Goal: Task Accomplishment & Management: Use online tool/utility

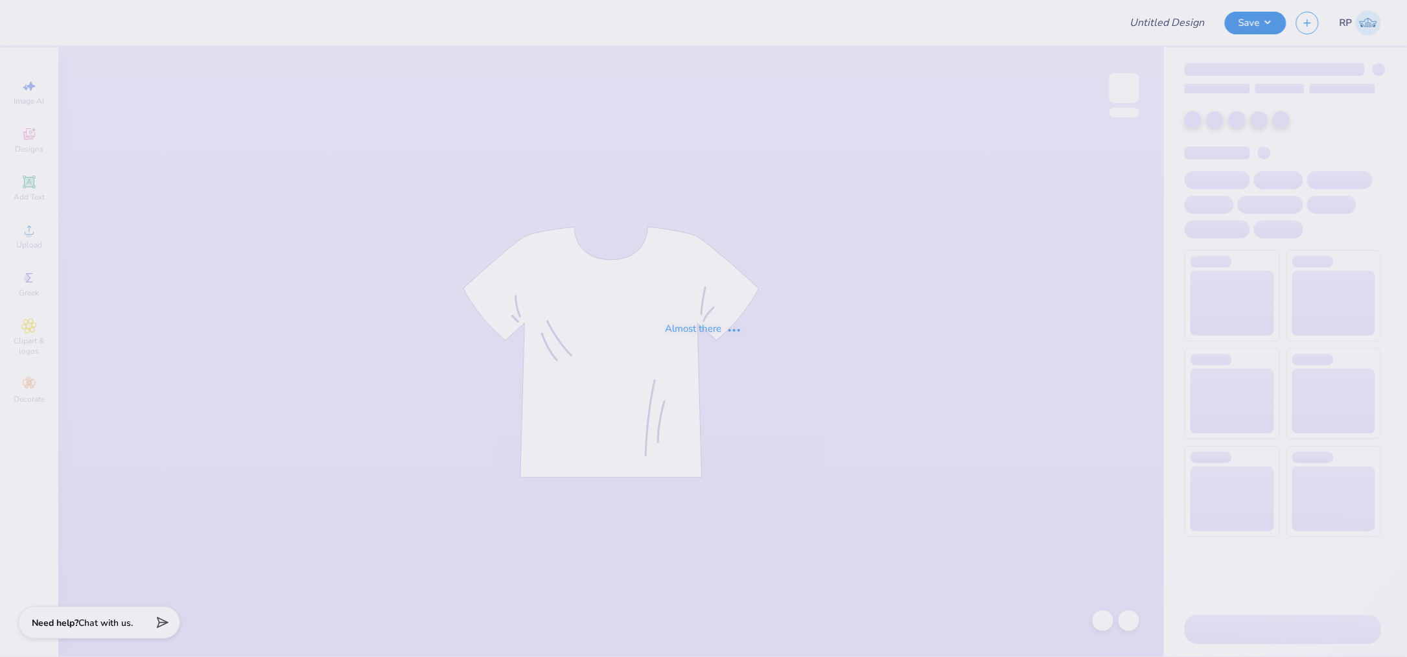
type input "Tri-Delta Hats"
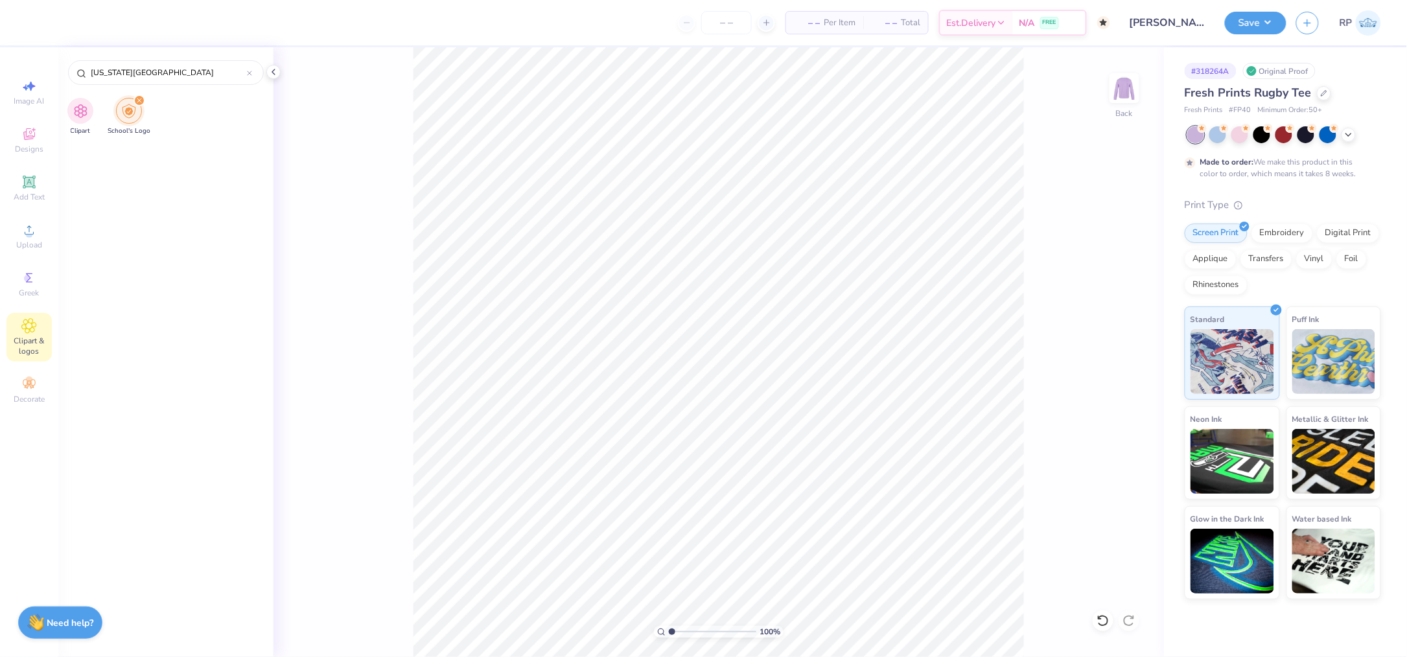
scroll to position [1362, 0]
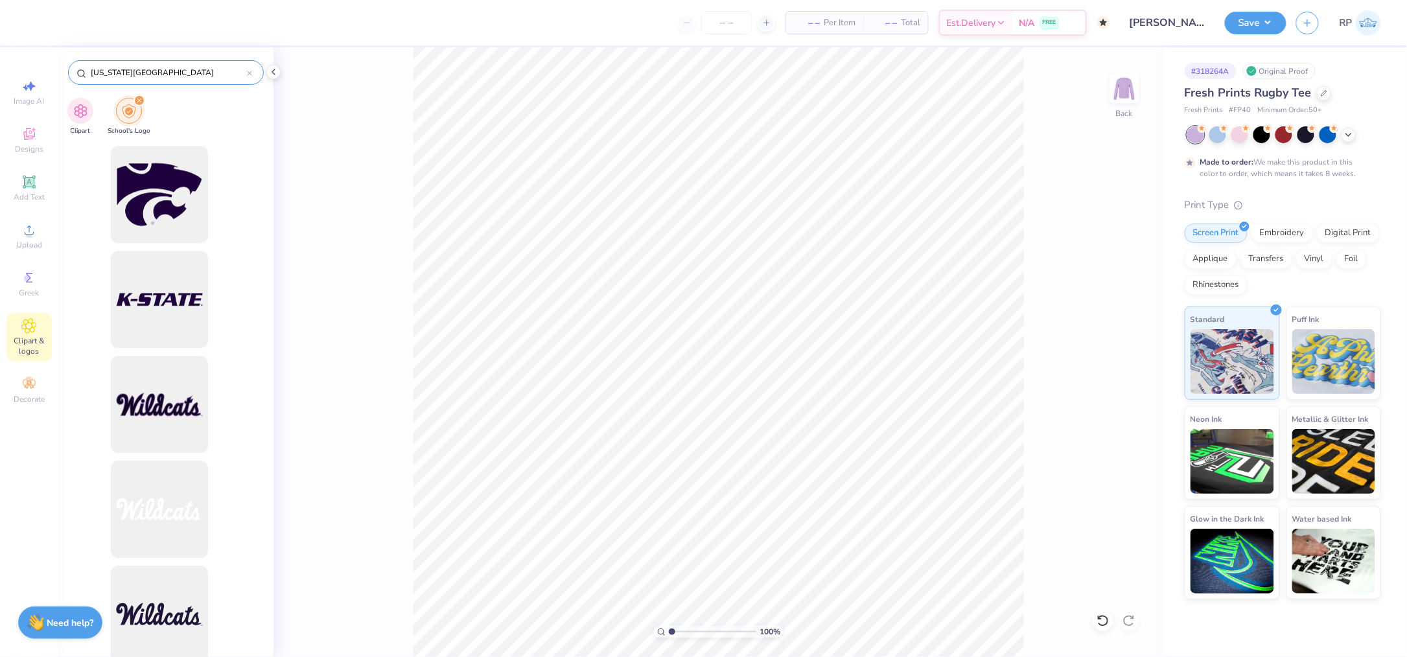
click at [174, 75] on input "Kansas State University" at bounding box center [168, 72] width 158 height 13
click at [175, 75] on input "Kansas State University" at bounding box center [168, 72] width 158 height 13
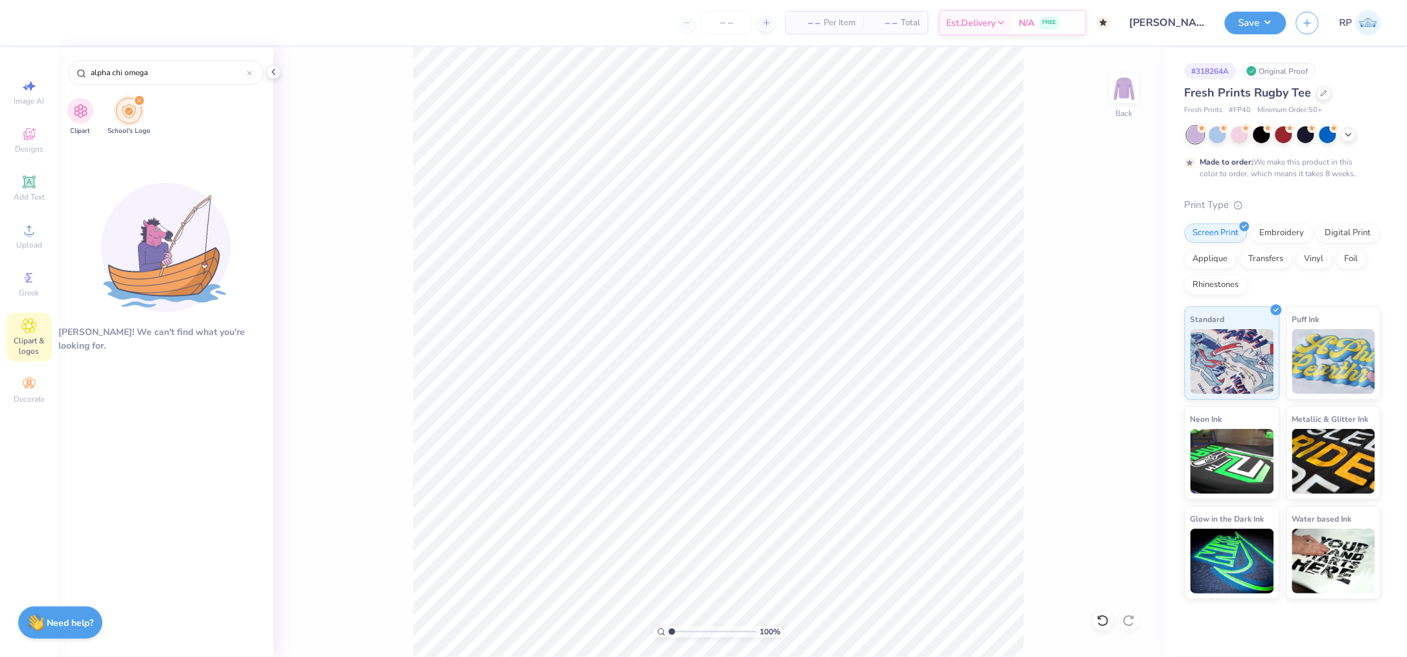
type input "alpha chi omega"
click at [27, 329] on icon at bounding box center [29, 326] width 6 height 6
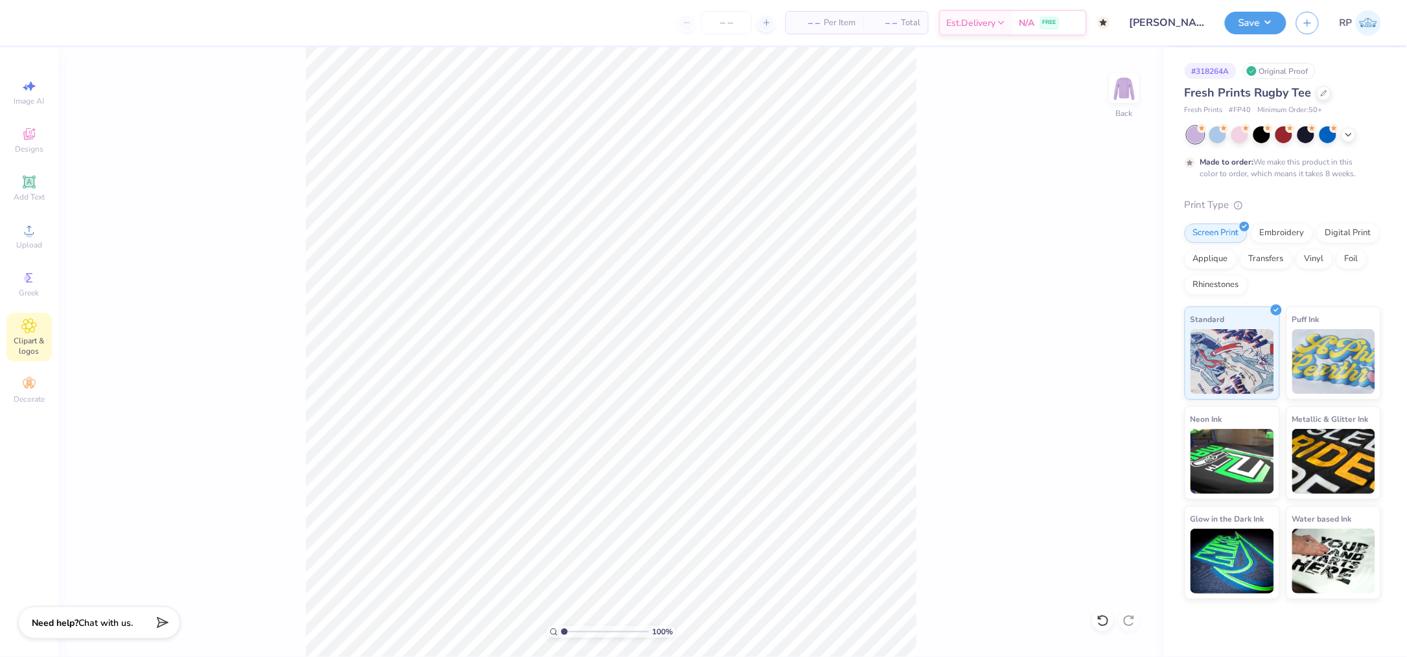
click at [32, 331] on icon at bounding box center [28, 326] width 15 height 16
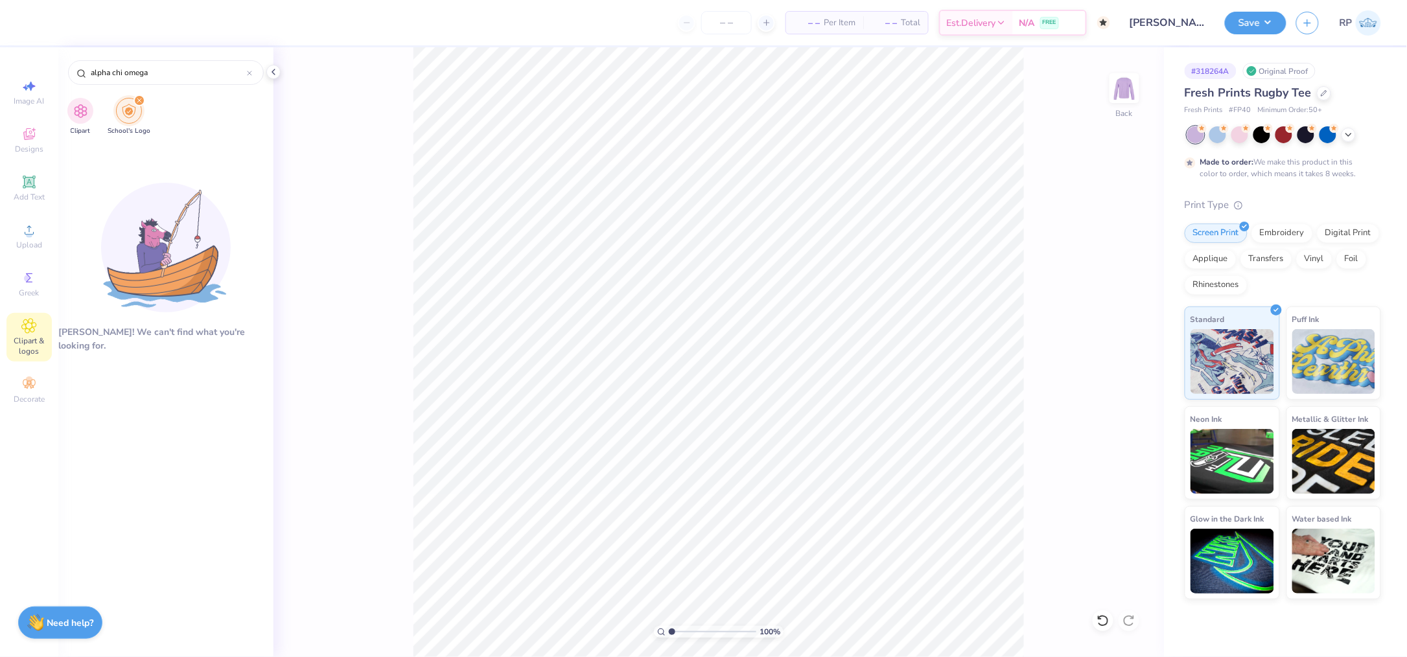
scroll to position [0, 0]
click at [30, 286] on icon at bounding box center [29, 278] width 16 height 16
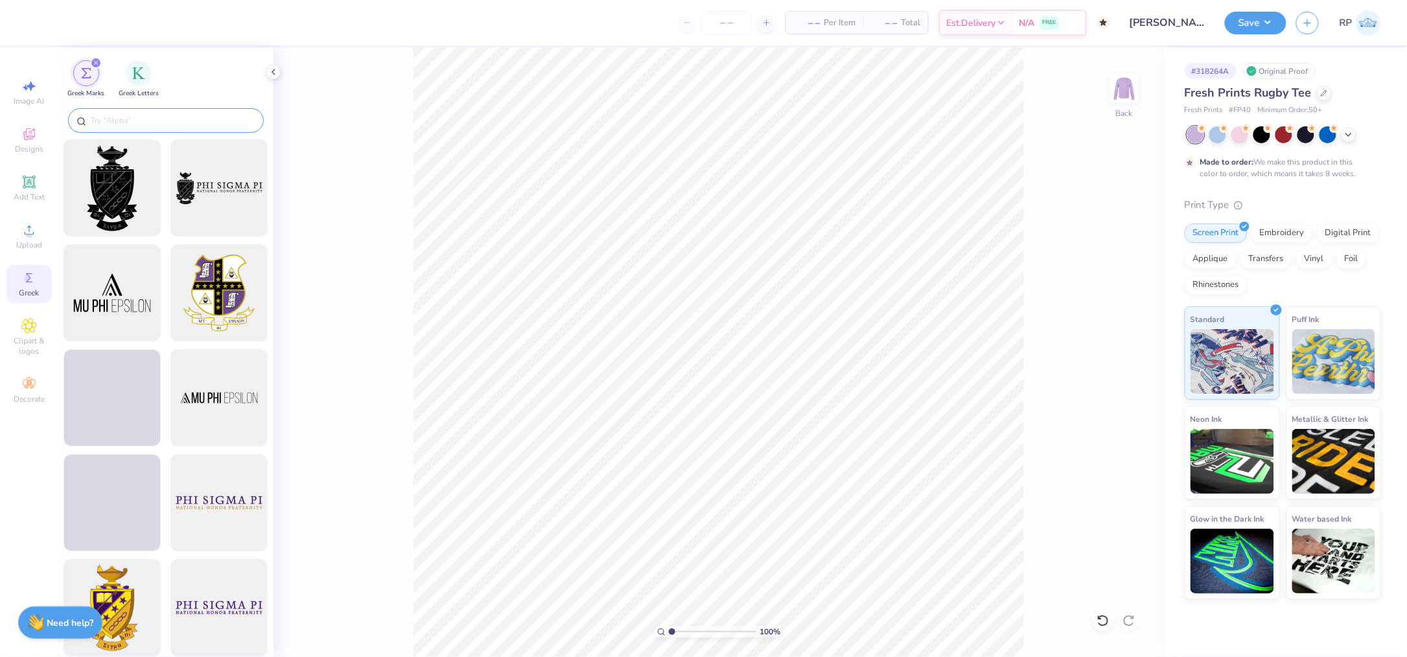
click at [159, 120] on input "text" at bounding box center [172, 120] width 166 height 13
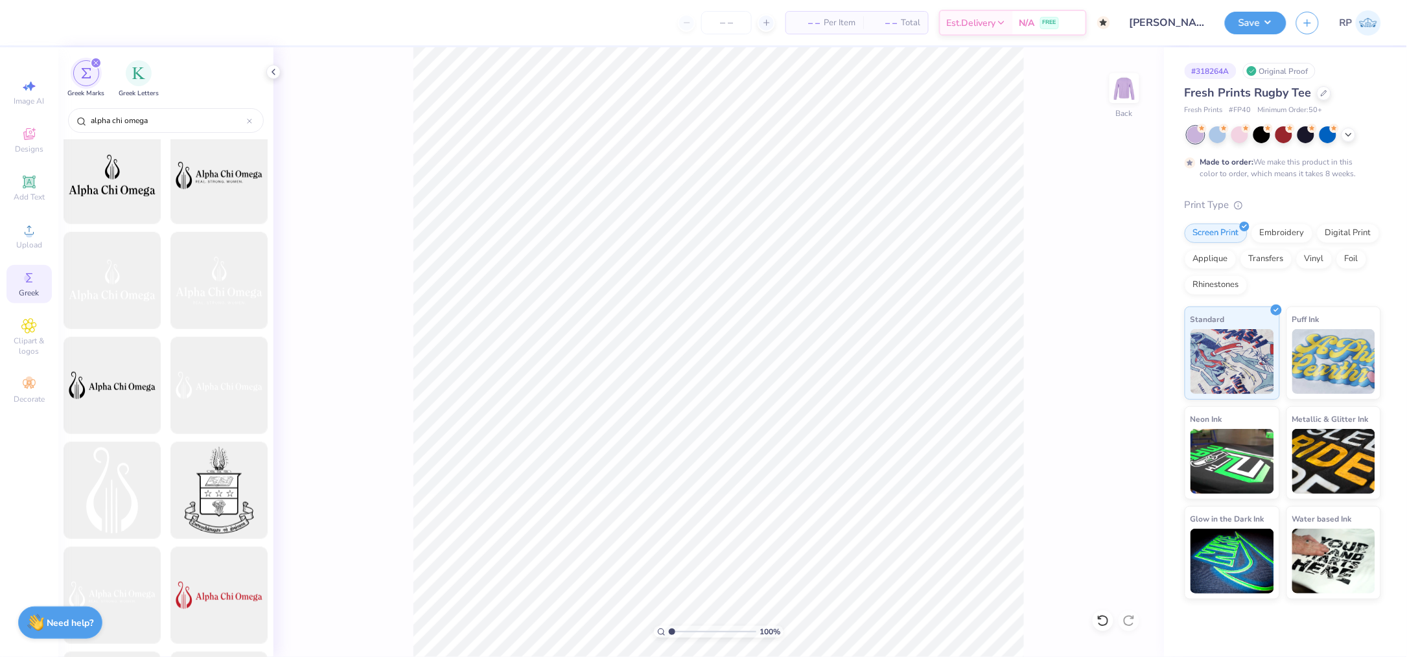
scroll to position [432, 0]
type input "alpha chi omega"
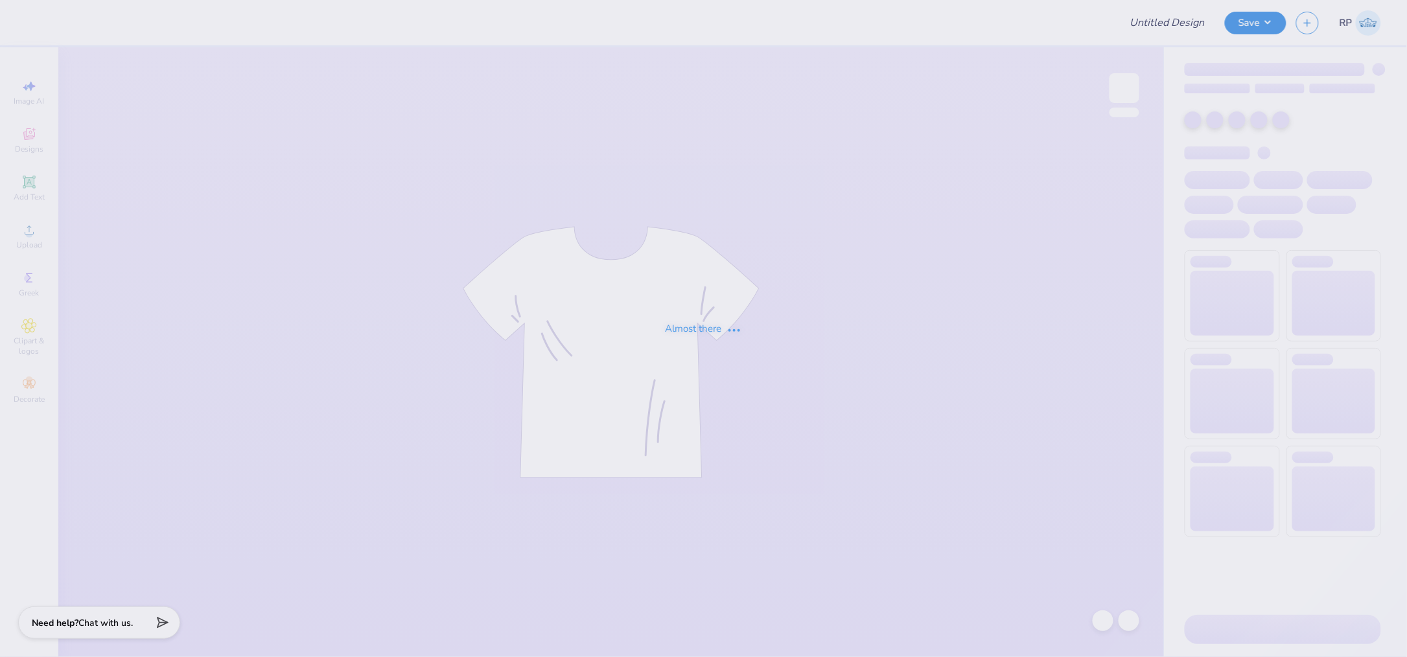
type input "DG Gameday jersey"
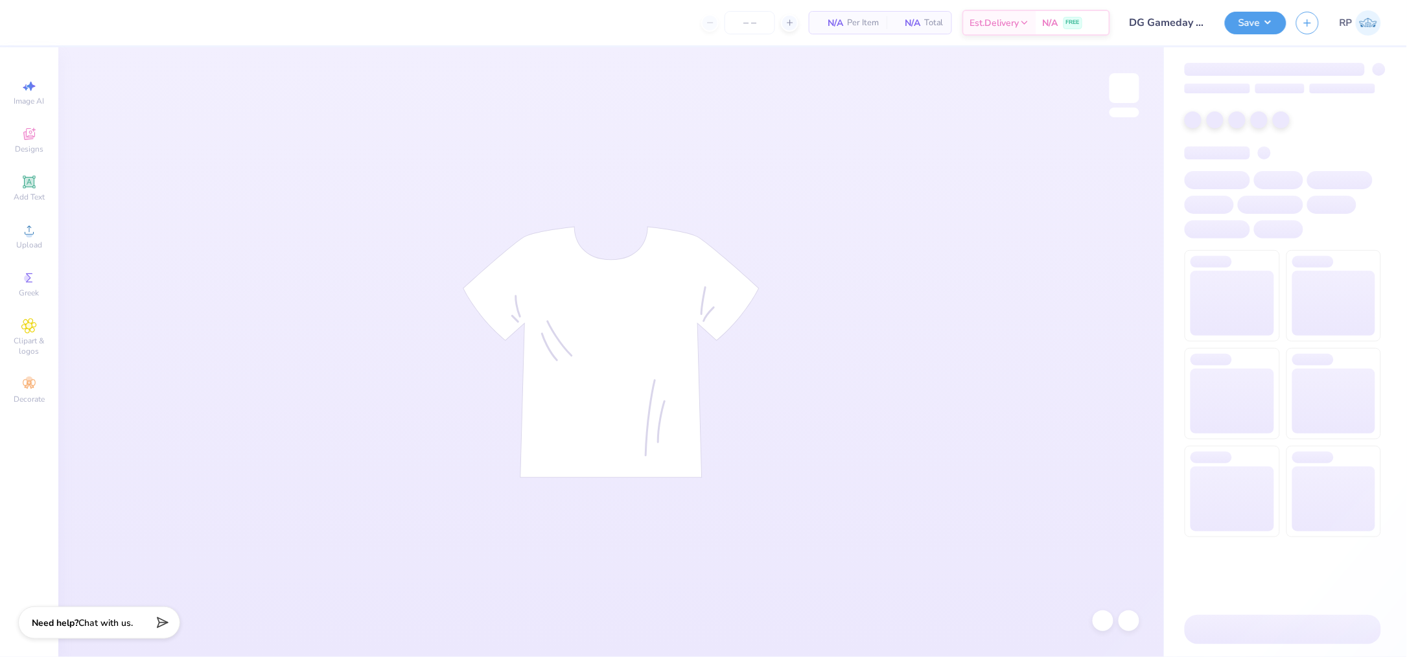
type input "30"
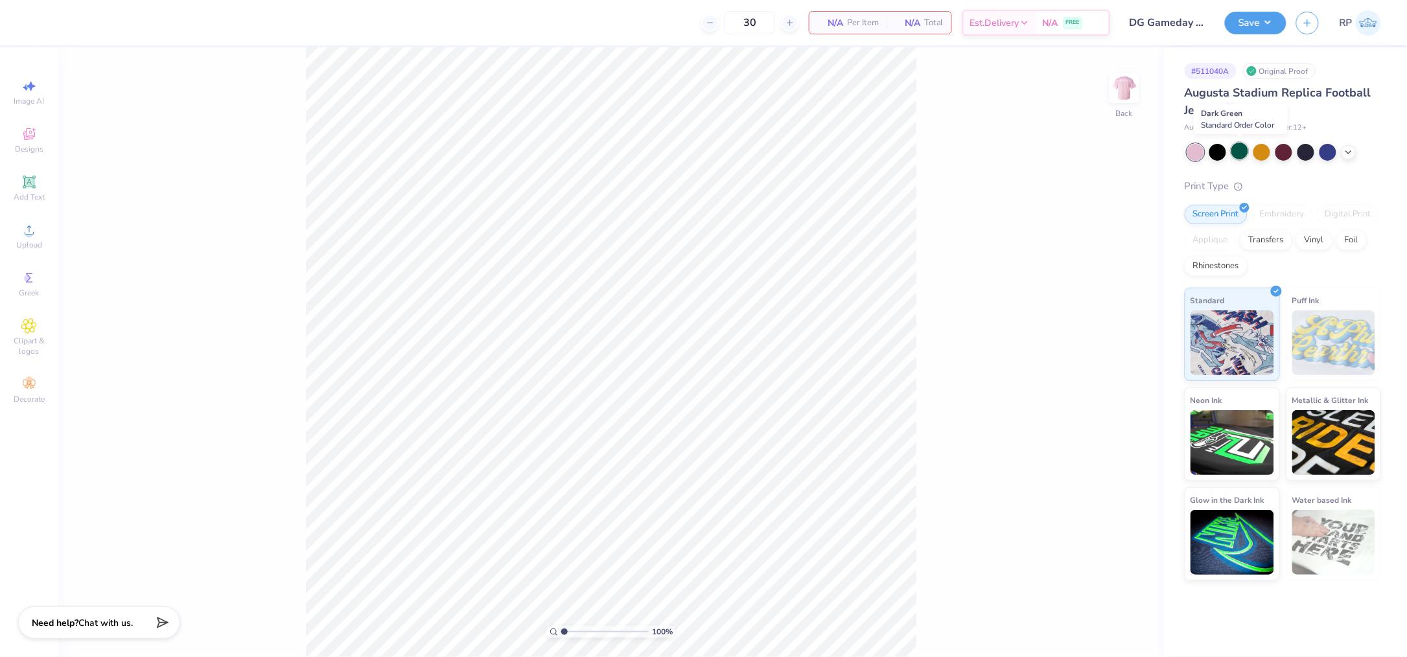
click at [1239, 150] on div at bounding box center [1240, 151] width 17 height 17
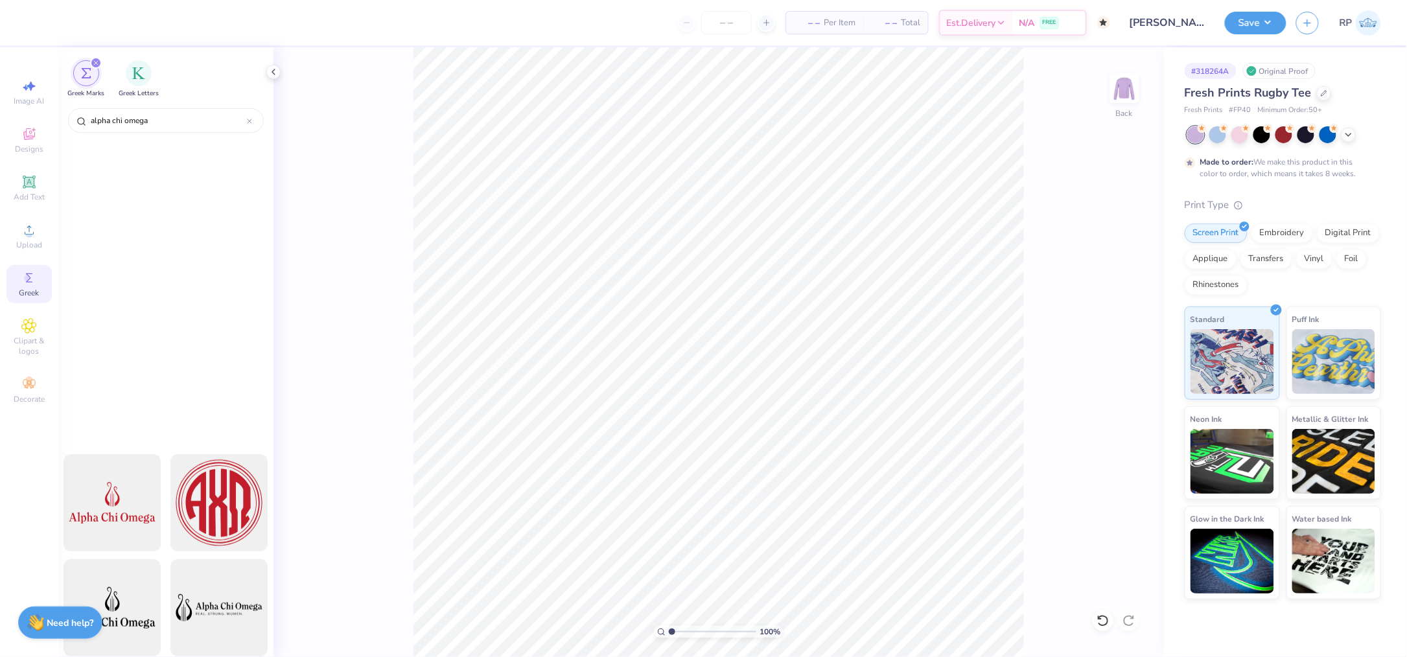
scroll to position [432, 0]
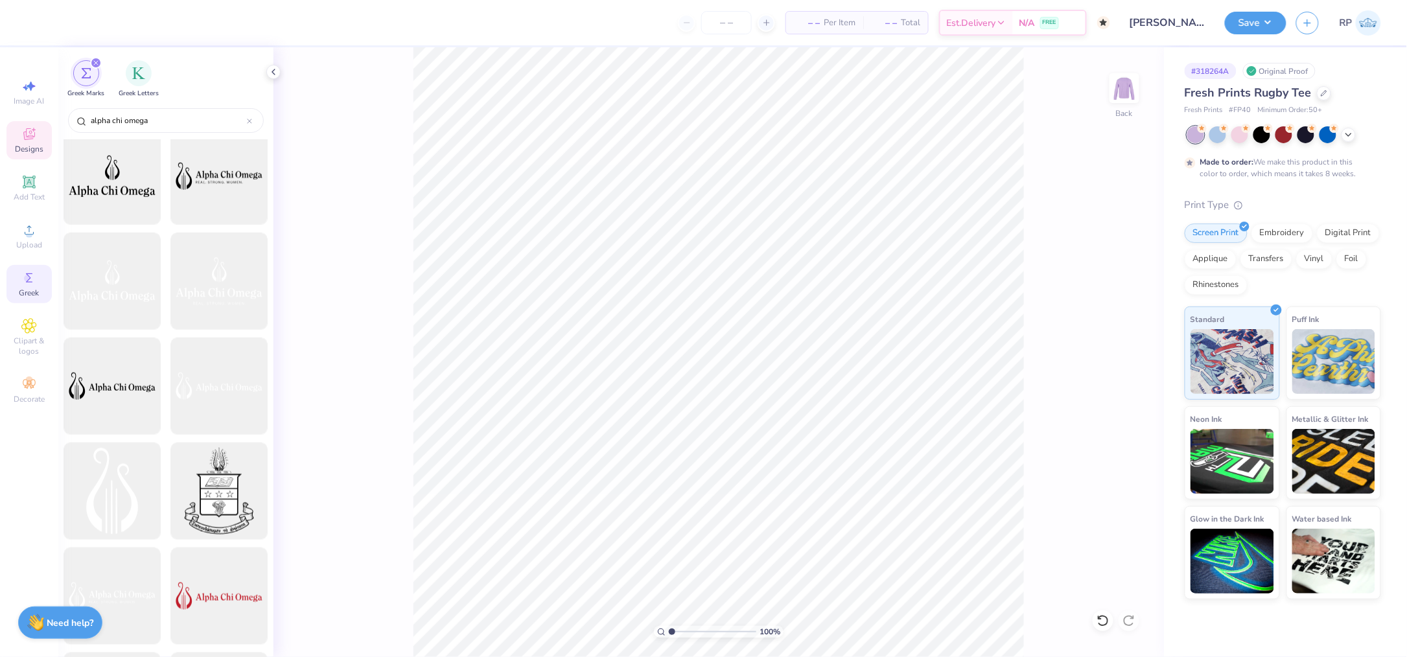
click at [38, 143] on div "Designs" at bounding box center [28, 140] width 45 height 38
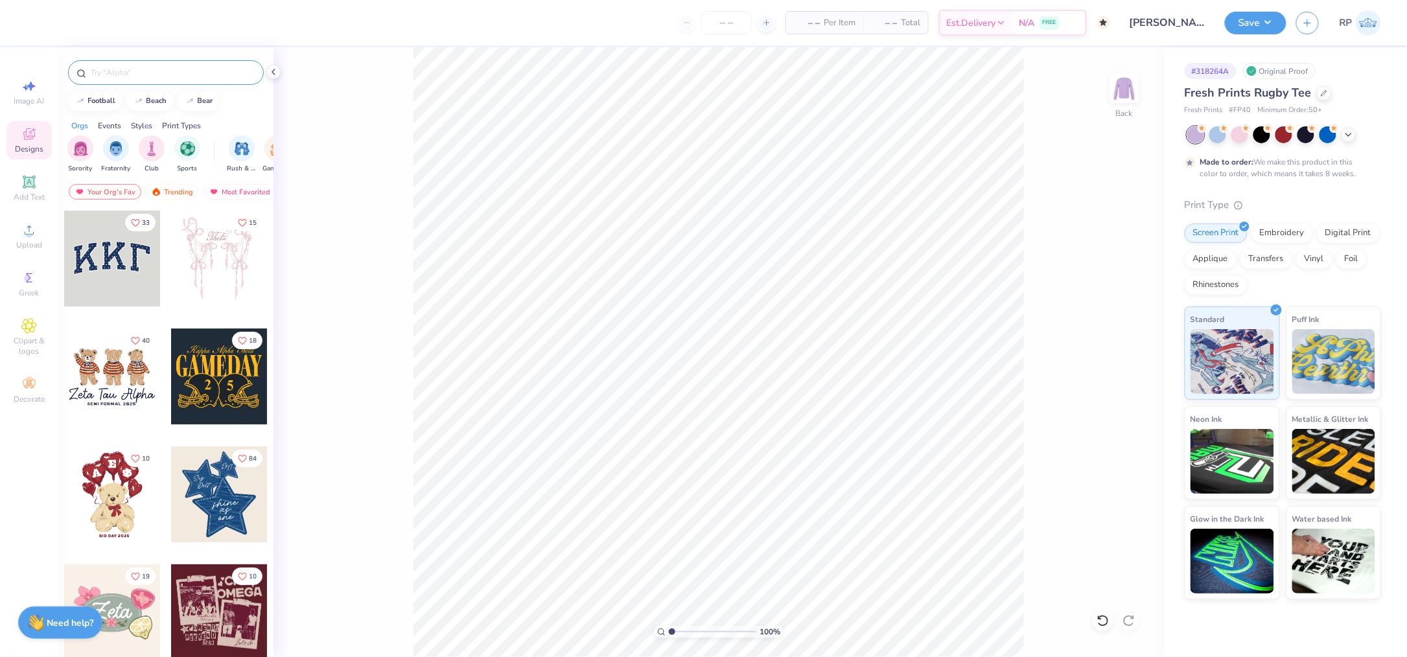
click at [176, 75] on input "text" at bounding box center [172, 72] width 166 height 13
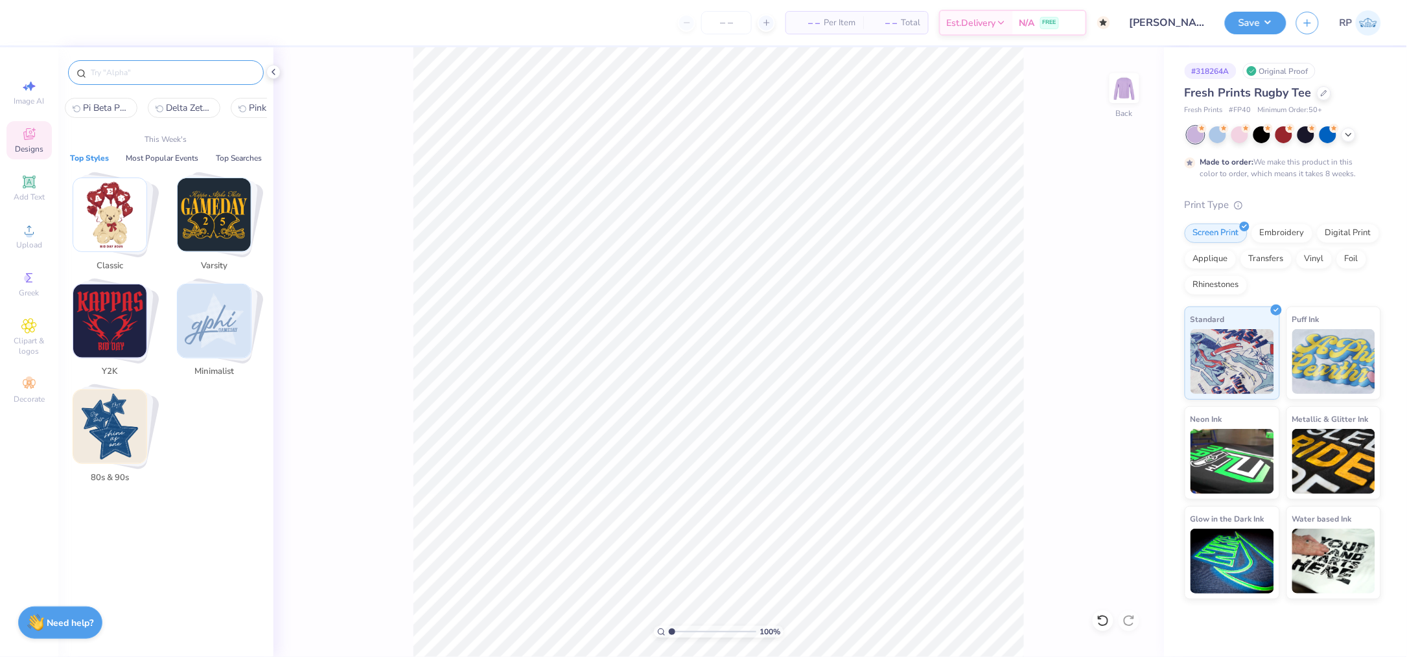
paste input "Kappa Delta Cursive Text with Hearts in Red PR Shirt"
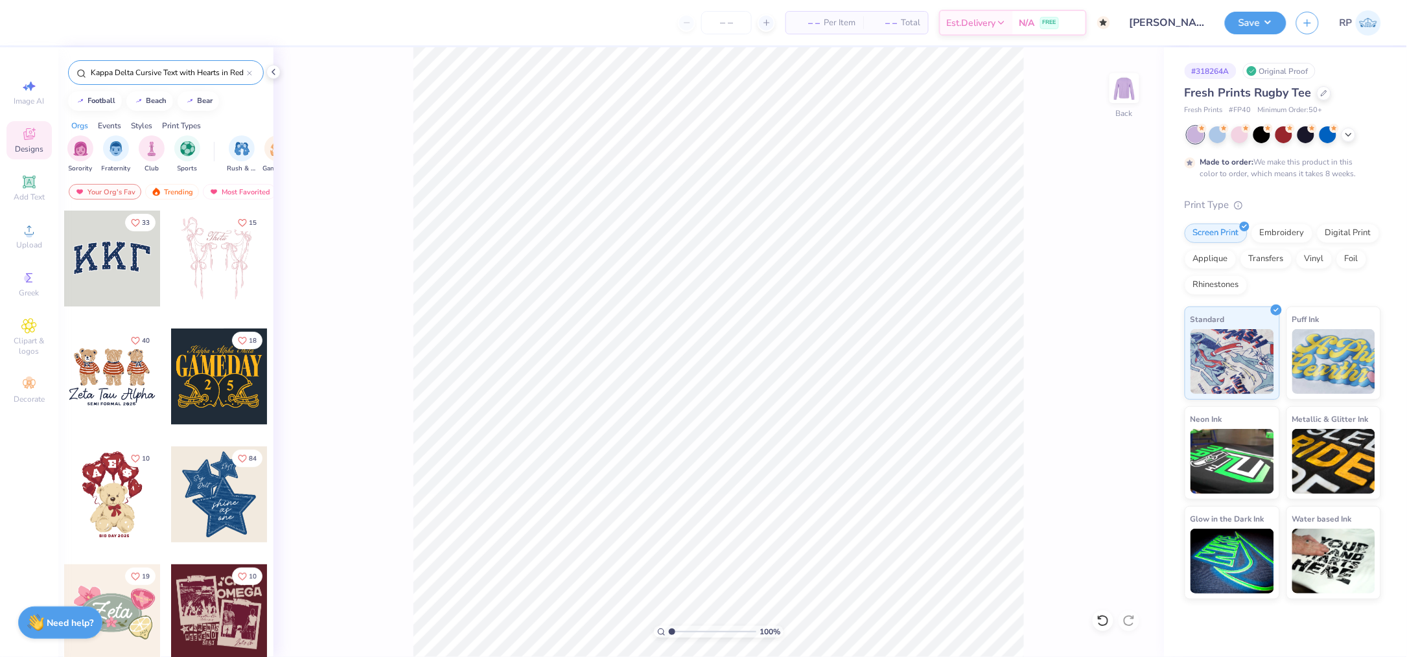
scroll to position [0, 31]
type input "Kappa Delta Cursive Text with Hearts in Red PR Shirt"
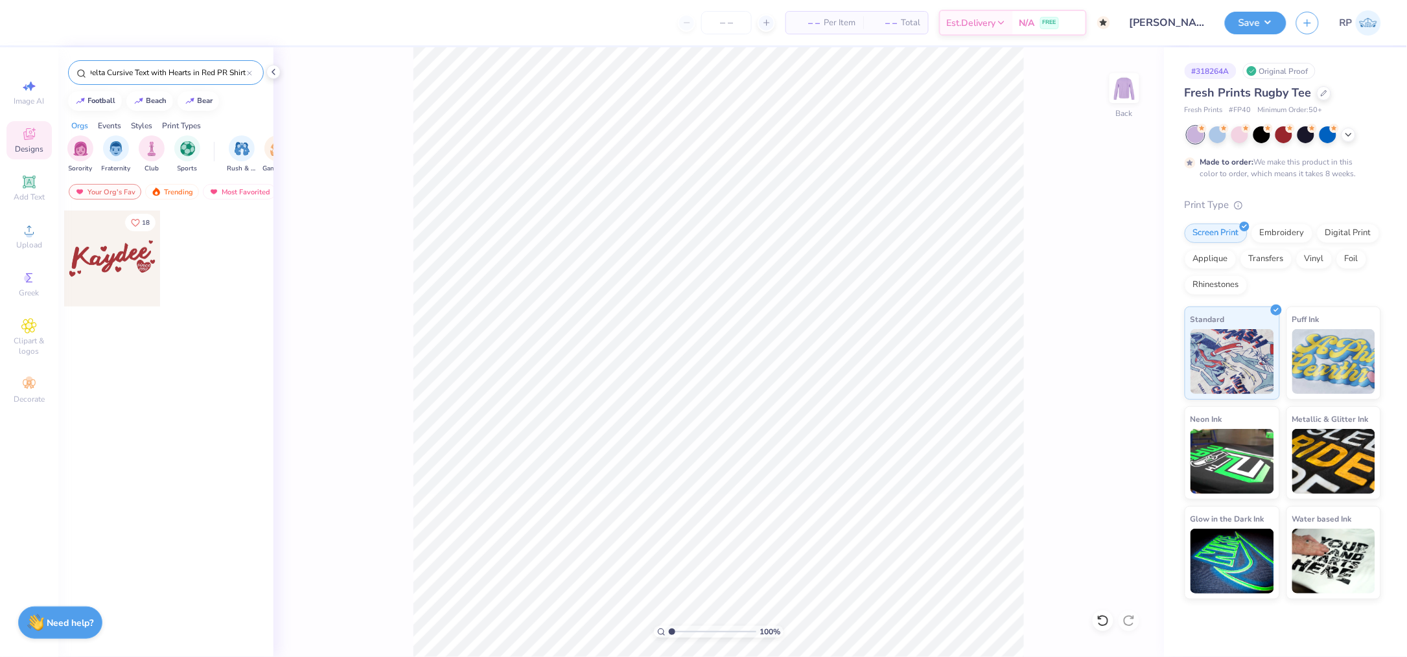
scroll to position [0, 0]
